Goal: Task Accomplishment & Management: Use online tool/utility

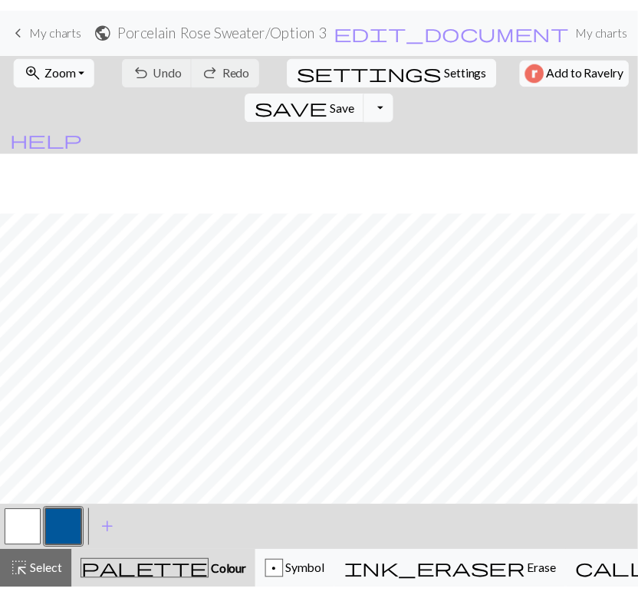
scroll to position [294, 0]
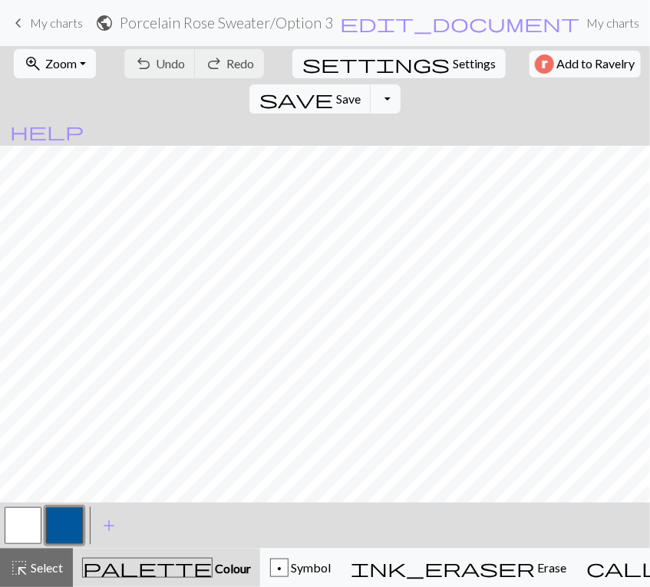
click at [51, 25] on span "My charts" at bounding box center [56, 22] width 53 height 15
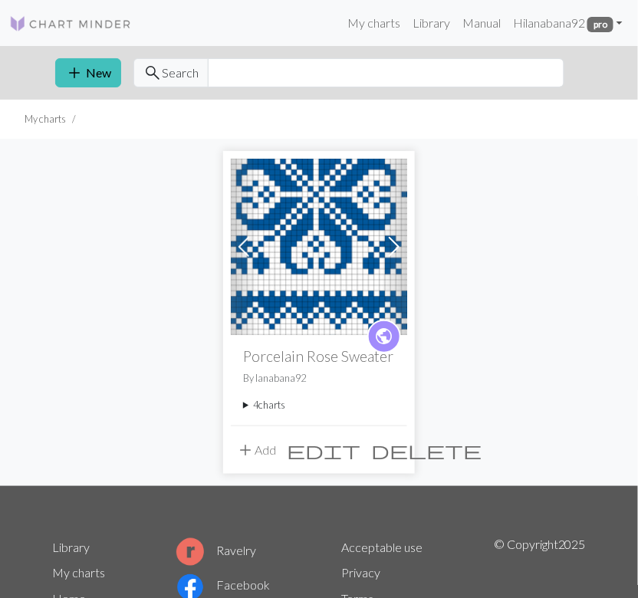
click at [250, 406] on summary "4 charts" at bounding box center [319, 405] width 152 height 15
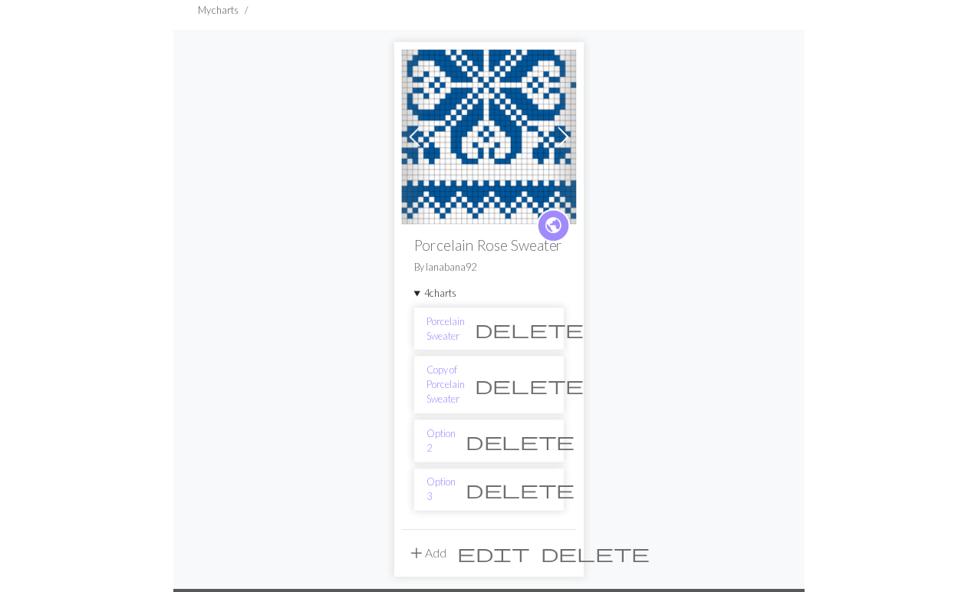
scroll to position [109, 0]
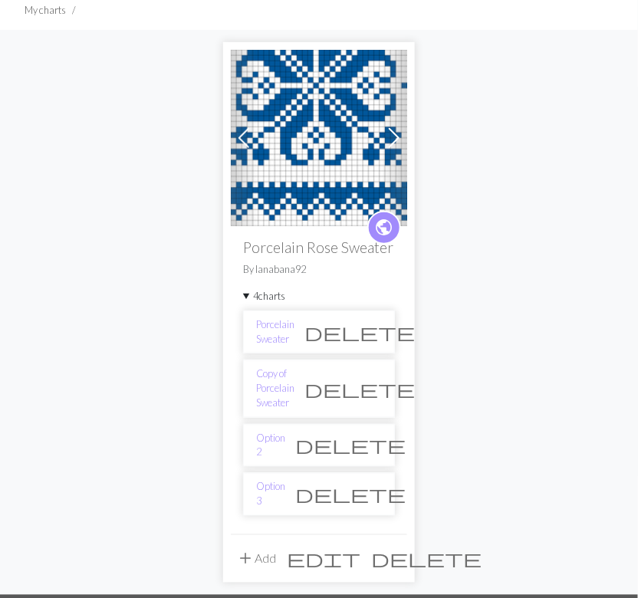
drag, startPoint x: 296, startPoint y: 334, endPoint x: 47, endPoint y: 87, distance: 350.3
click at [47, 87] on div "Previous Next public Porcelain Rose Sweater By lanabana92 4 charts Porcelain Sw…" at bounding box center [319, 312] width 552 height 565
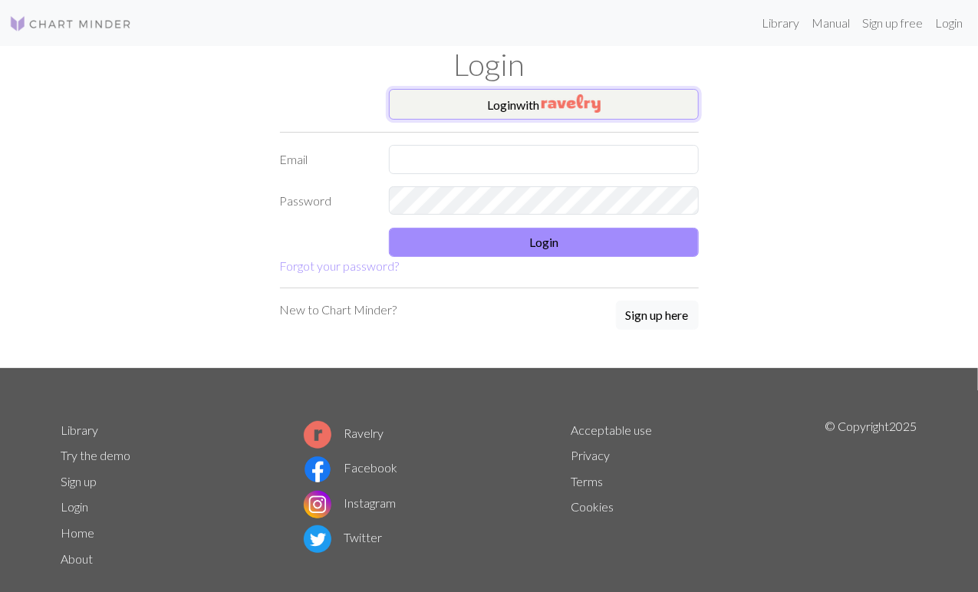
click at [461, 104] on button "Login with" at bounding box center [544, 104] width 310 height 31
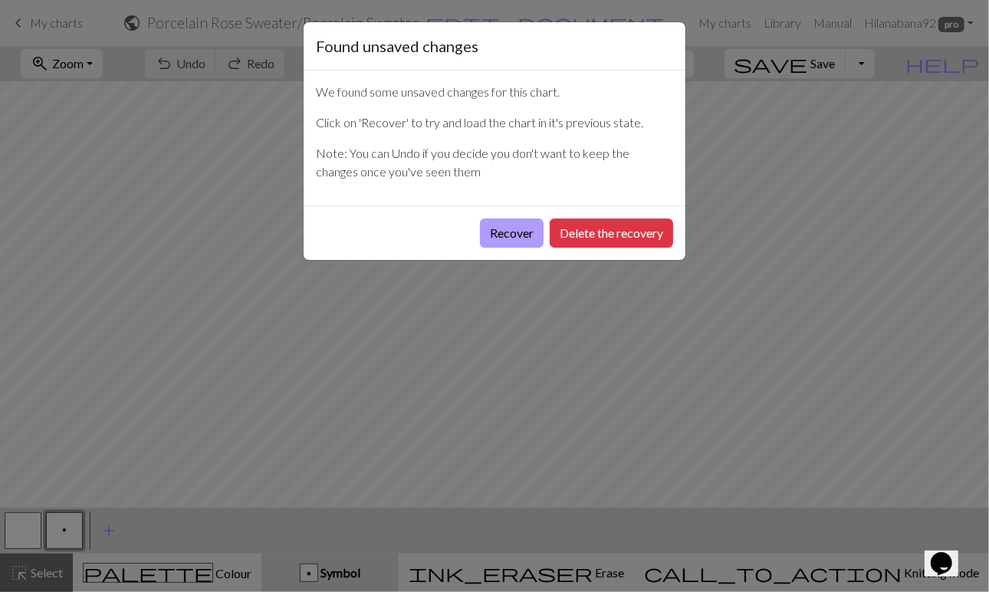
click at [509, 232] on button "Recover" at bounding box center [512, 233] width 64 height 29
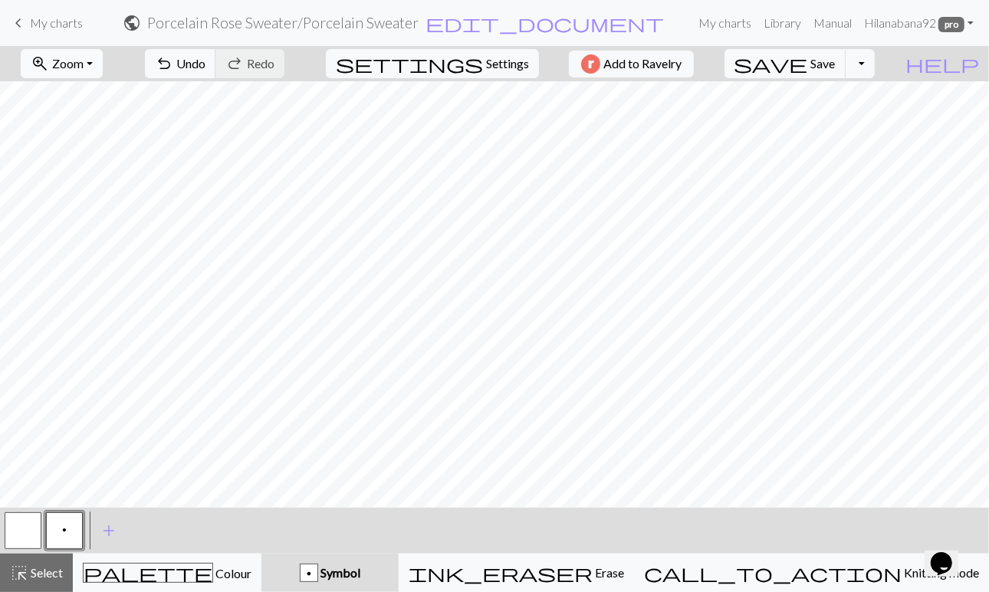
click at [84, 65] on span "Zoom" at bounding box center [67, 63] width 31 height 15
click at [94, 146] on button "Fit height" at bounding box center [81, 145] width 121 height 25
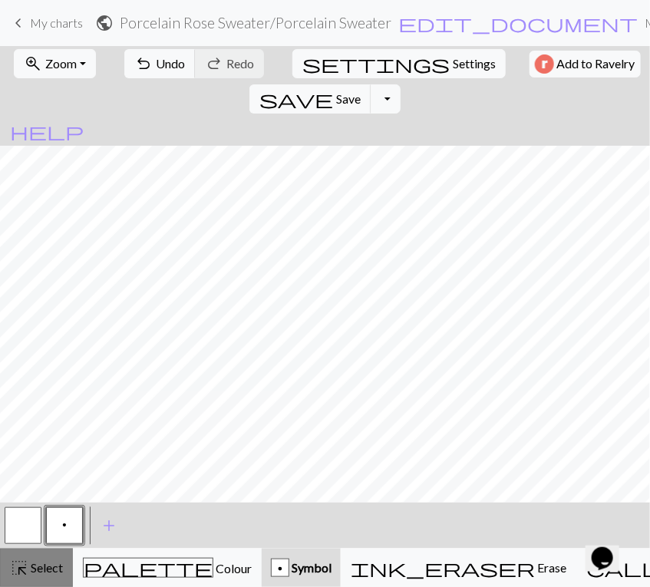
click at [45, 570] on span "Select" at bounding box center [45, 567] width 35 height 15
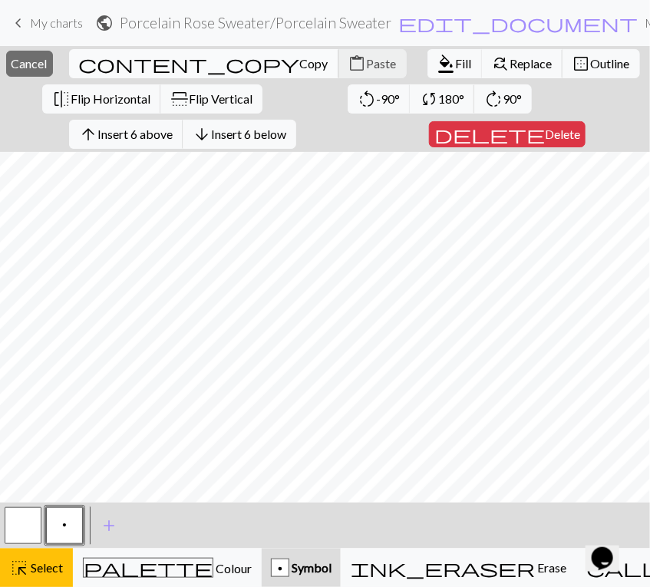
click at [300, 60] on span "Copy" at bounding box center [314, 63] width 28 height 15
click at [173, 134] on span "Insert 6 above" at bounding box center [134, 134] width 75 height 15
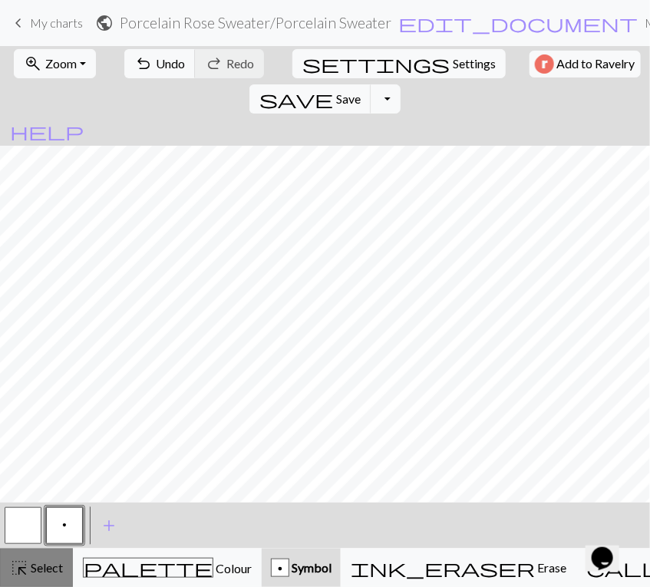
click at [42, 558] on div "highlight_alt Select Select" at bounding box center [36, 567] width 53 height 18
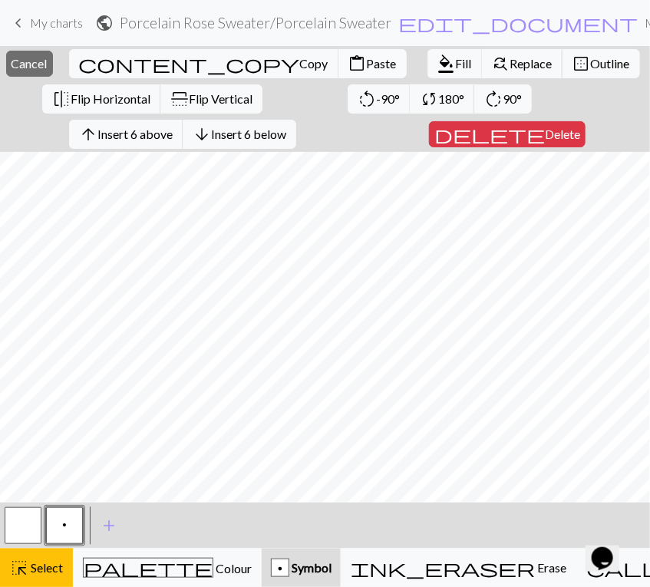
click at [367, 61] on span "Paste" at bounding box center [382, 63] width 30 height 15
click at [230, 104] on span "Flip Vertical" at bounding box center [221, 98] width 64 height 15
click at [47, 573] on span "Select" at bounding box center [45, 567] width 35 height 15
click at [157, 131] on span "Insert 1 above" at bounding box center [134, 134] width 75 height 15
click at [544, 139] on span "Delete" at bounding box center [561, 134] width 35 height 15
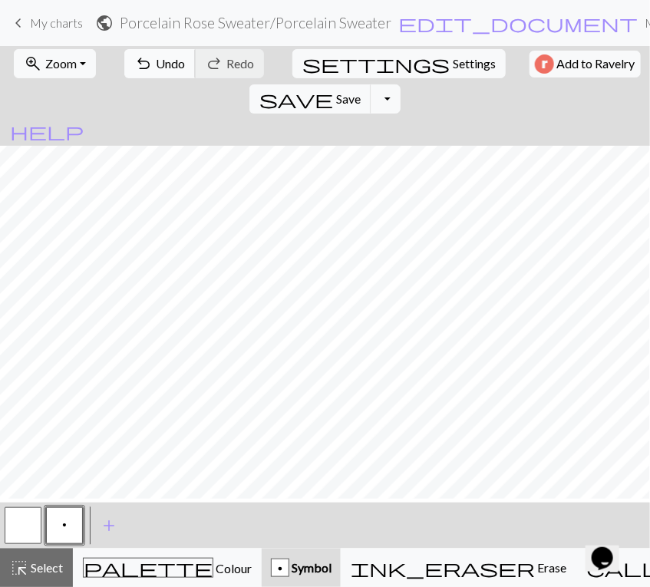
scroll to position [86, 0]
click at [161, 58] on span "Undo" at bounding box center [170, 63] width 29 height 15
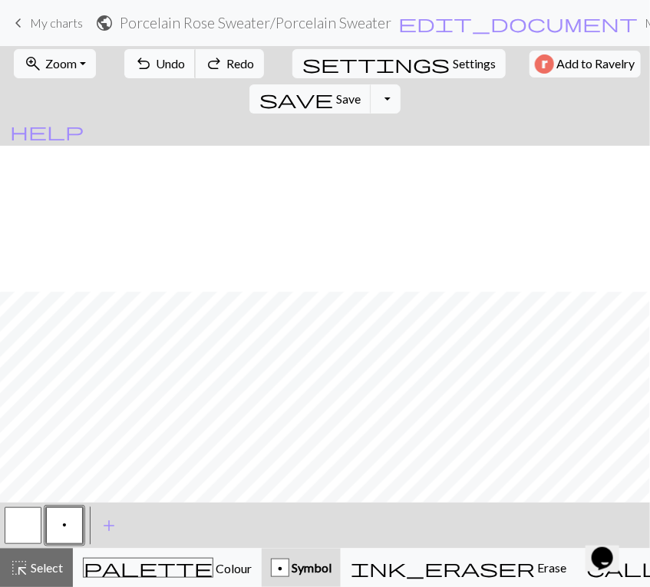
scroll to position [371, 0]
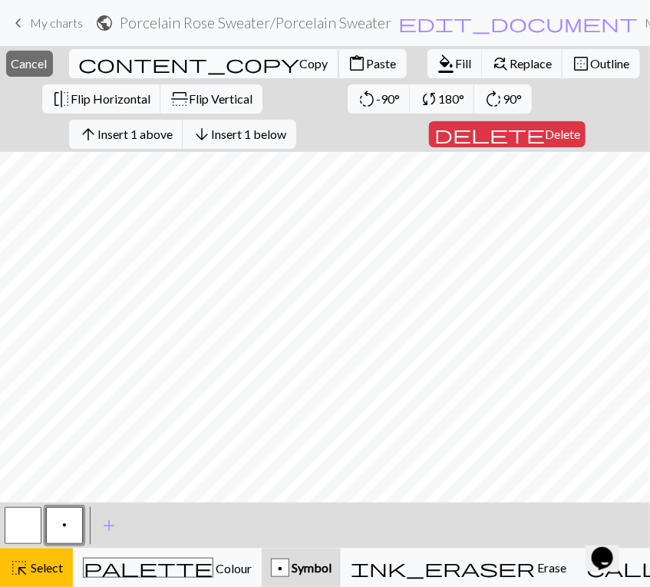
click at [300, 64] on span "Copy" at bounding box center [314, 63] width 28 height 15
click at [173, 139] on span "Insert 1 above" at bounding box center [134, 134] width 75 height 15
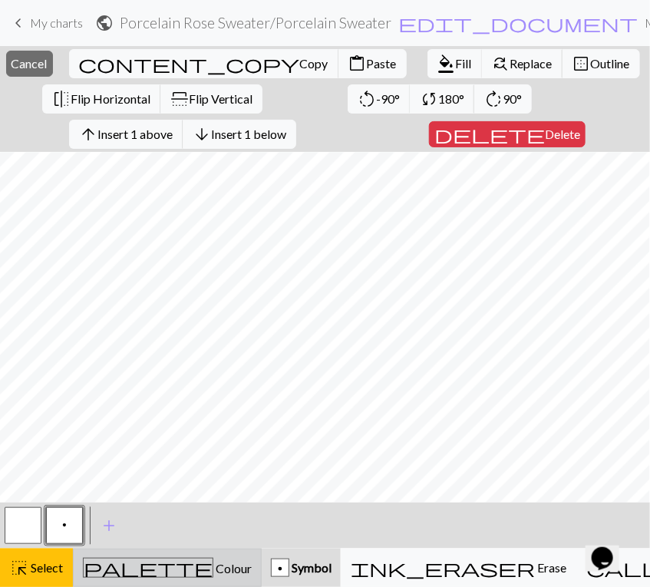
click at [106, 568] on div "palette Colour Colour" at bounding box center [167, 567] width 169 height 20
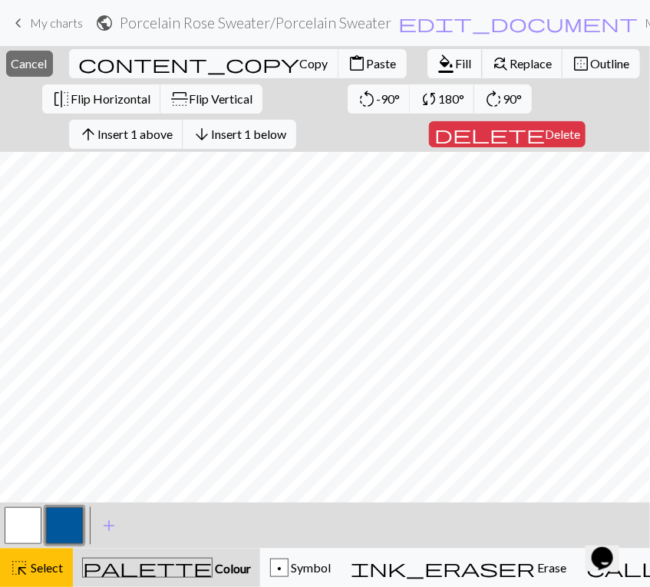
click at [456, 64] on span "Fill" at bounding box center [464, 63] width 16 height 15
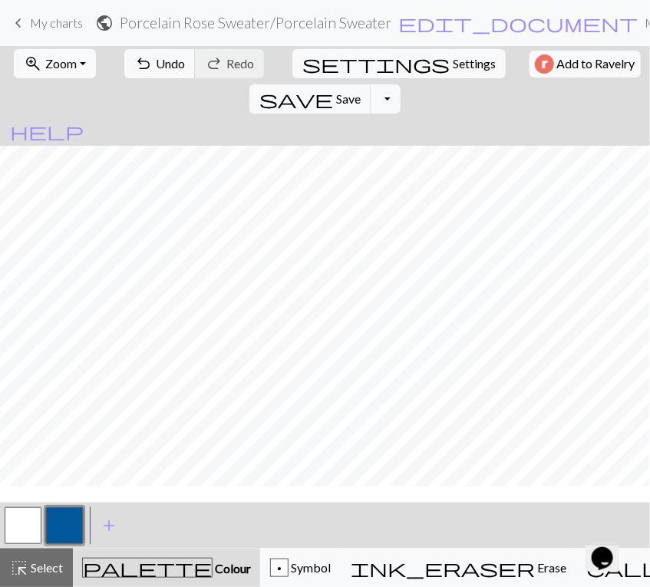
scroll to position [0, 0]
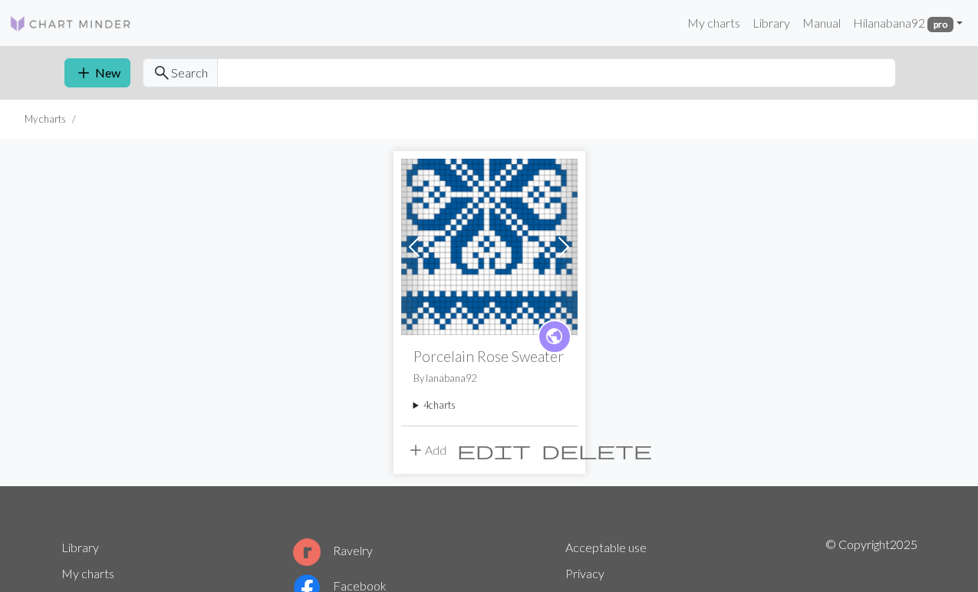
scroll to position [109, 0]
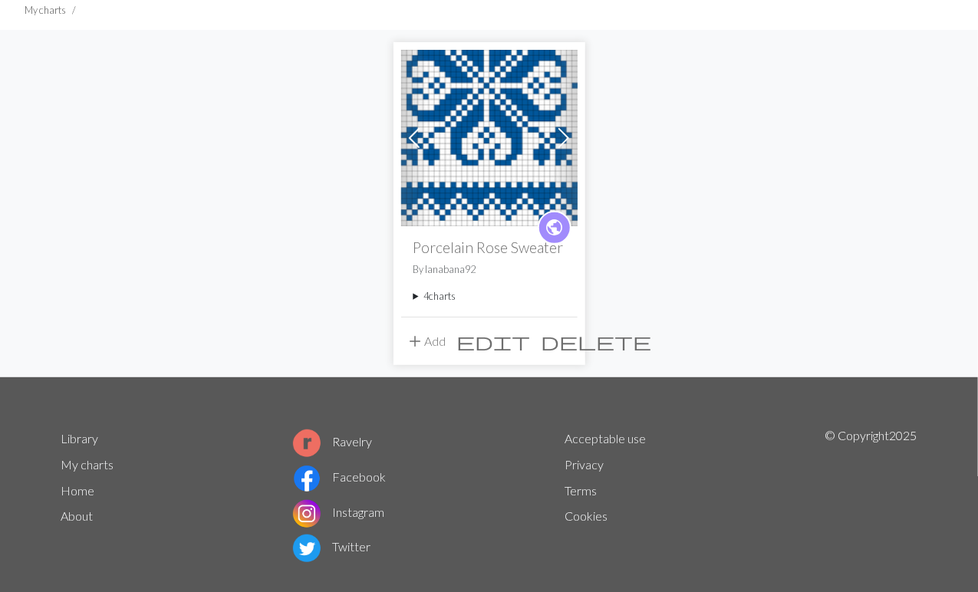
click at [431, 294] on summary "4 charts" at bounding box center [489, 296] width 152 height 15
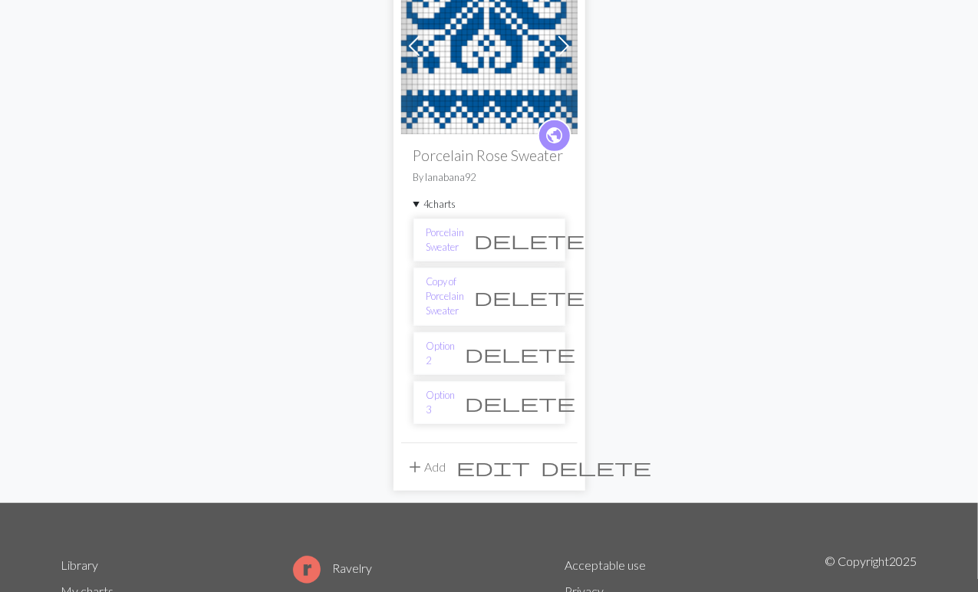
scroll to position [202, 0]
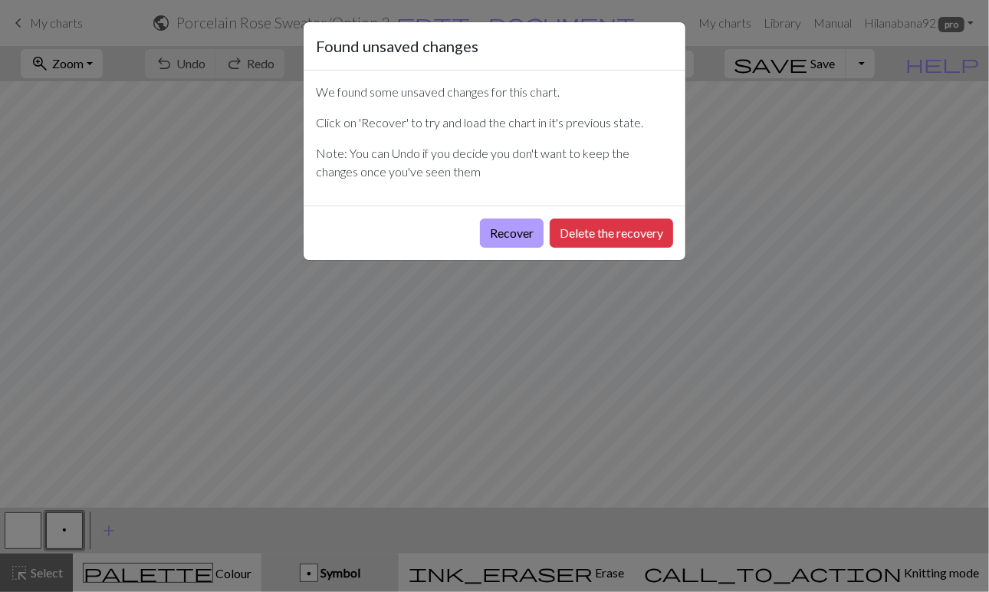
click at [492, 235] on button "Recover" at bounding box center [512, 233] width 64 height 29
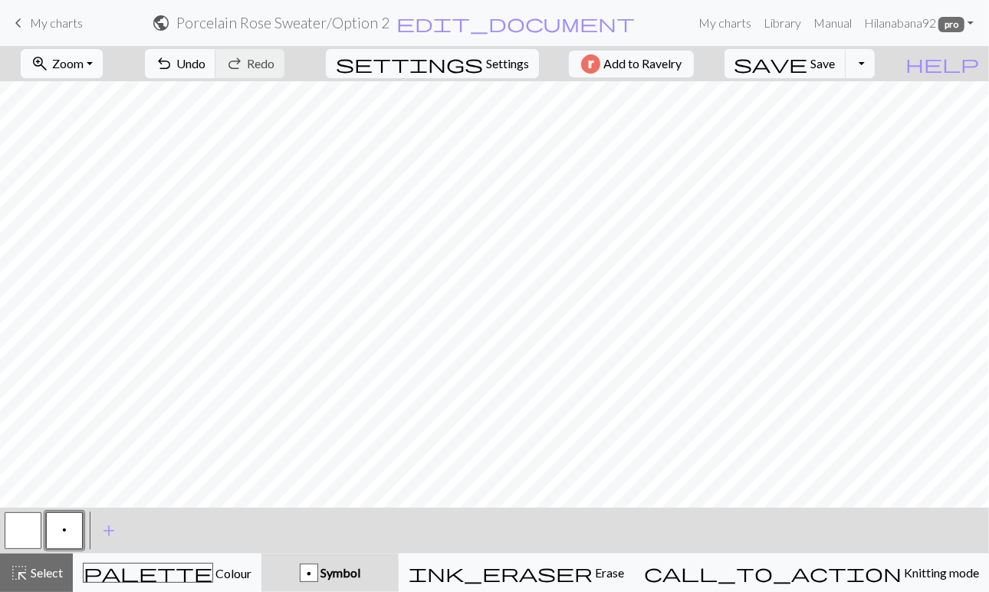
click at [84, 58] on span "Zoom" at bounding box center [67, 63] width 31 height 15
click at [97, 146] on button "Fit height" at bounding box center [81, 145] width 121 height 25
click at [94, 74] on button "zoom_in Zoom Zoom" at bounding box center [62, 63] width 82 height 29
click at [112, 146] on button "Fit height" at bounding box center [81, 145] width 121 height 25
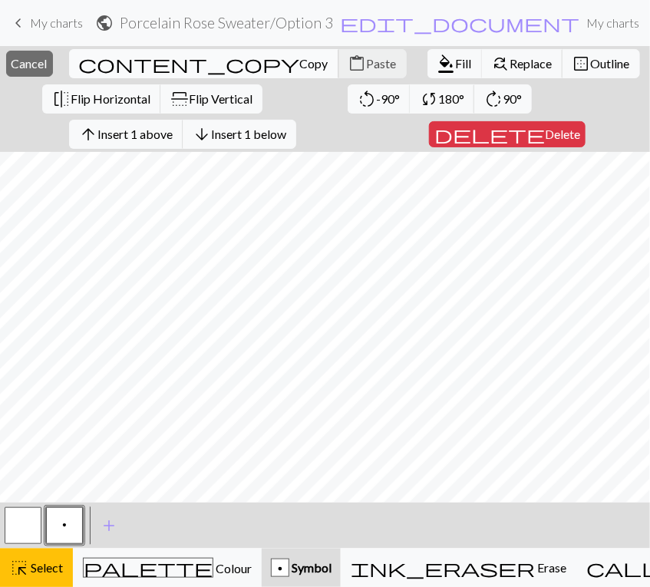
click at [300, 60] on span "Copy" at bounding box center [314, 63] width 28 height 15
click at [34, 567] on span "Select" at bounding box center [45, 567] width 35 height 15
click at [338, 51] on button "content_paste Paste" at bounding box center [372, 63] width 68 height 29
click at [48, 560] on span "Select" at bounding box center [45, 567] width 35 height 15
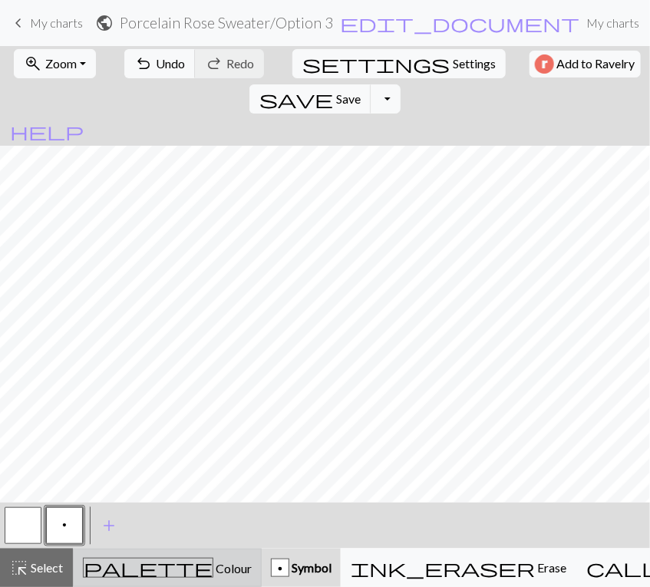
click at [141, 580] on button "palette Colour Colour" at bounding box center [167, 567] width 189 height 38
